Goal: Navigation & Orientation: Find specific page/section

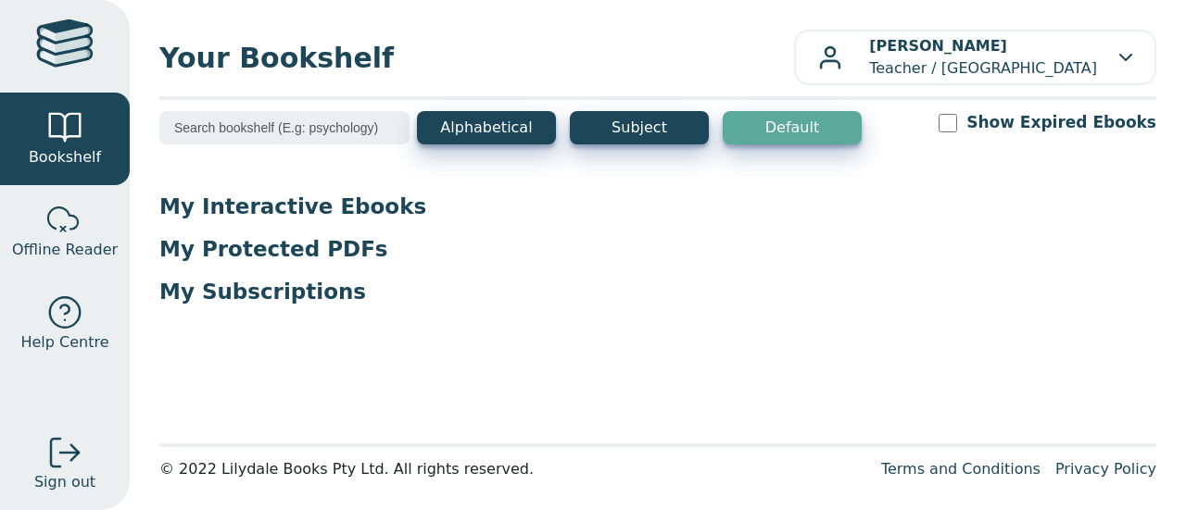
click at [957, 125] on input "Show Expired Ebooks" at bounding box center [947, 123] width 19 height 19
click at [351, 175] on main1 "Alphabetical Subject Default Show Expired Ebooks My Interactive Ebooks My Prote…" at bounding box center [657, 271] width 997 height 321
click at [639, 122] on button "Subject" at bounding box center [639, 127] width 139 height 33
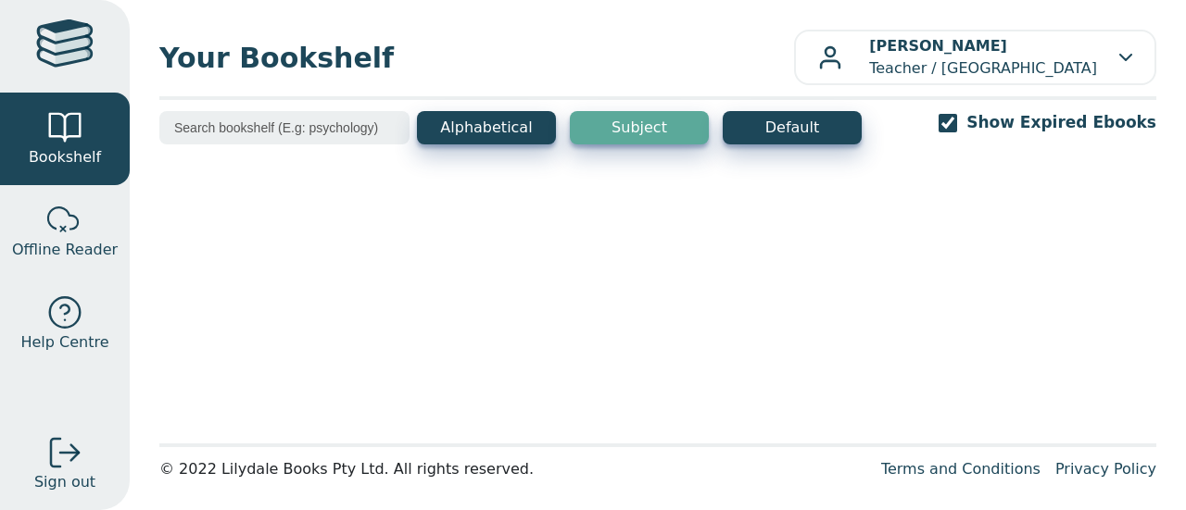
drag, startPoint x: 639, startPoint y: 126, endPoint x: 873, endPoint y: 150, distance: 234.7
click at [639, 126] on button "Subject" at bounding box center [639, 127] width 139 height 33
click at [482, 140] on button "Alphabetical" at bounding box center [486, 127] width 139 height 33
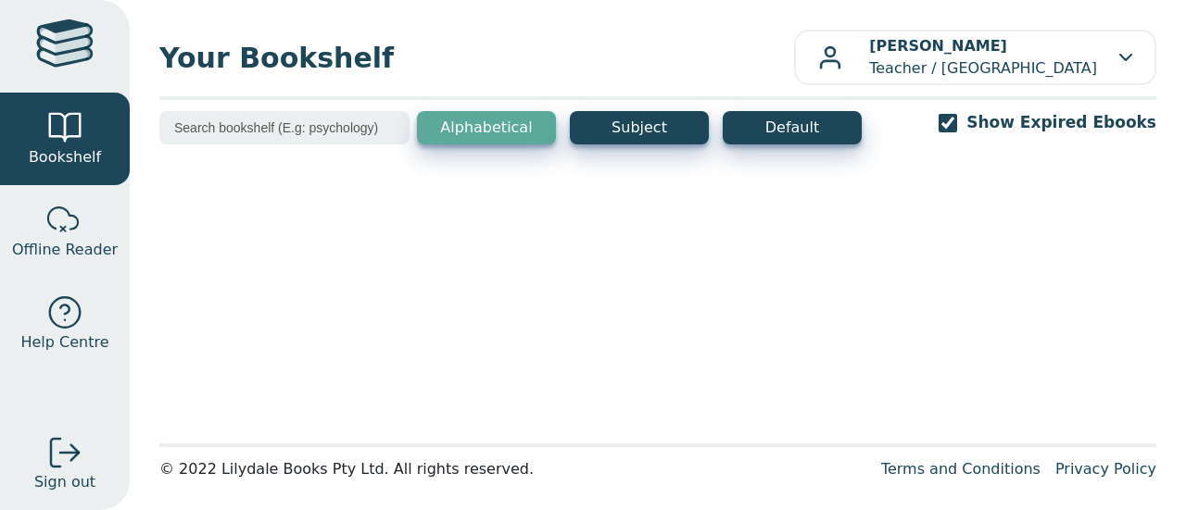
click at [364, 203] on main1 "Alphabetical Subject Default Show Expired Ebooks" at bounding box center [657, 271] width 997 height 321
click at [627, 67] on span "Your Bookshelf" at bounding box center [476, 58] width 635 height 42
click at [873, 116] on div "Alphabetical Subject Default Show Expired Ebooks" at bounding box center [657, 139] width 997 height 57
drag, startPoint x: 800, startPoint y: 124, endPoint x: 938, endPoint y: 160, distance: 141.8
click at [799, 125] on button "Default" at bounding box center [792, 127] width 139 height 33
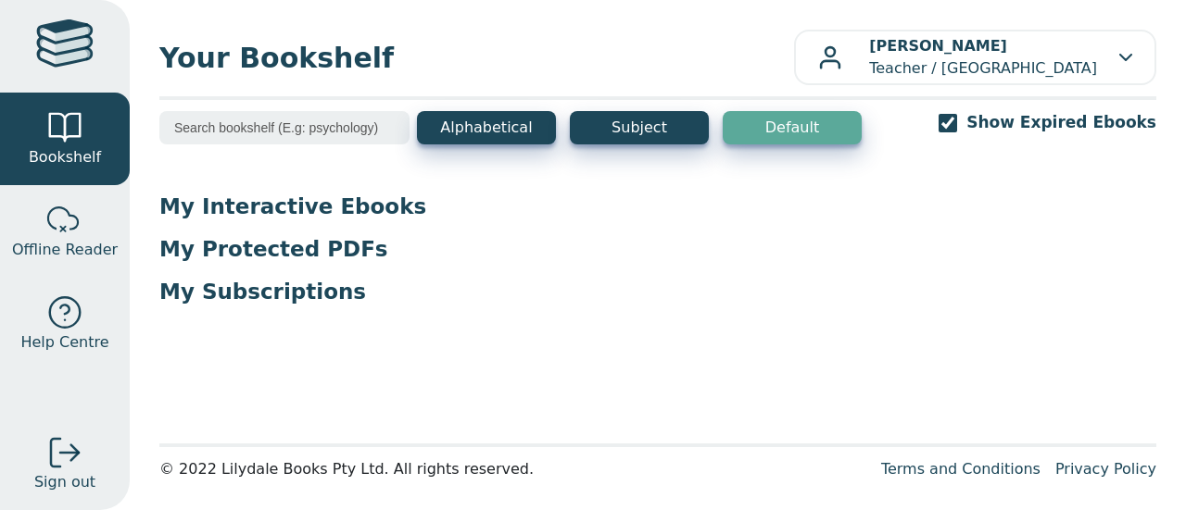
click at [252, 214] on p "My Interactive Ebooks" at bounding box center [657, 207] width 997 height 28
click at [957, 121] on input "Show Expired Ebooks" at bounding box center [947, 123] width 19 height 19
click at [957, 127] on input "Show Expired Ebooks" at bounding box center [947, 123] width 19 height 19
checkbox input "true"
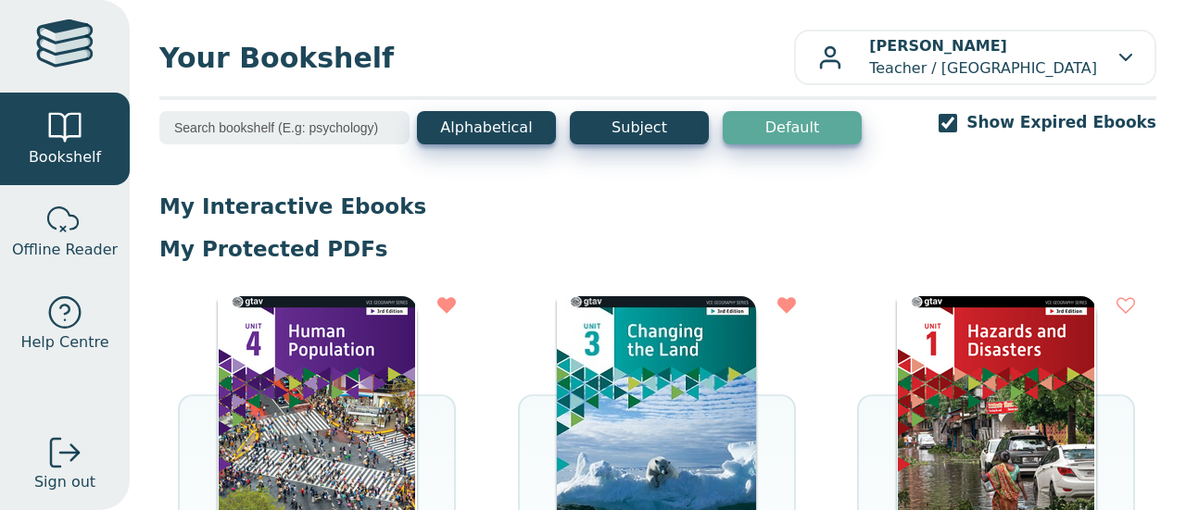
click at [380, 325] on img at bounding box center [317, 435] width 199 height 278
